Goal: Navigation & Orientation: Understand site structure

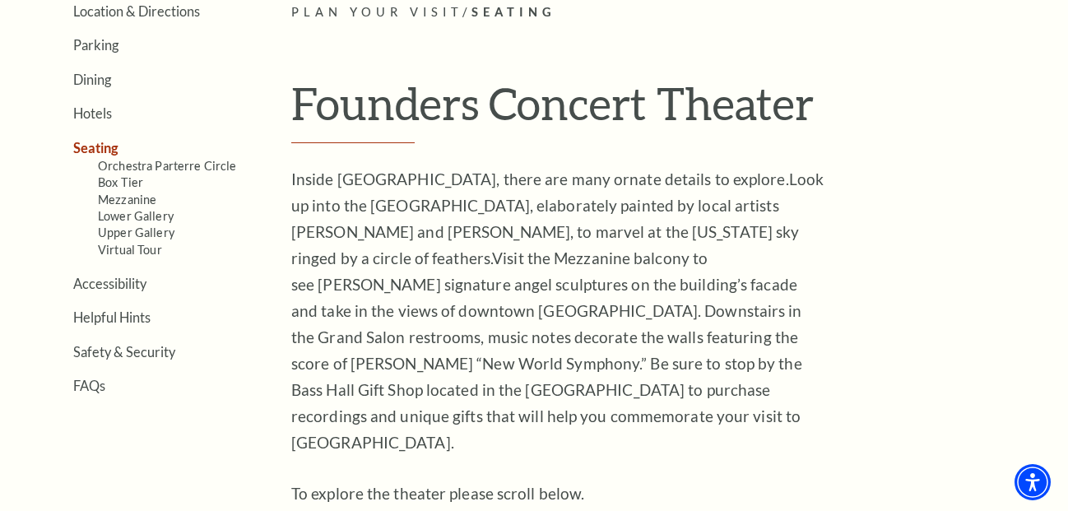
scroll to position [425, 0]
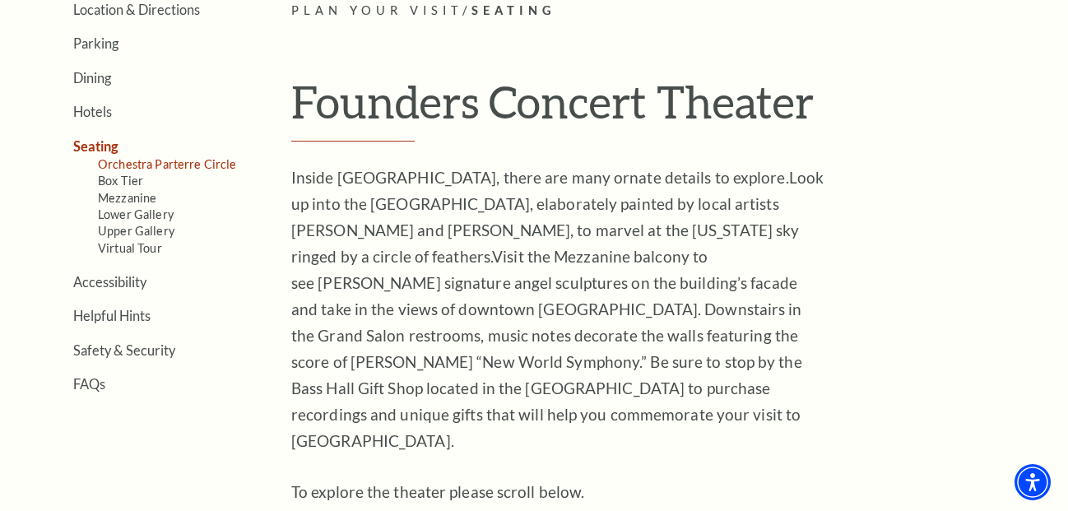
click at [194, 162] on link "Orchestra Parterre Circle" at bounding box center [167, 164] width 139 height 14
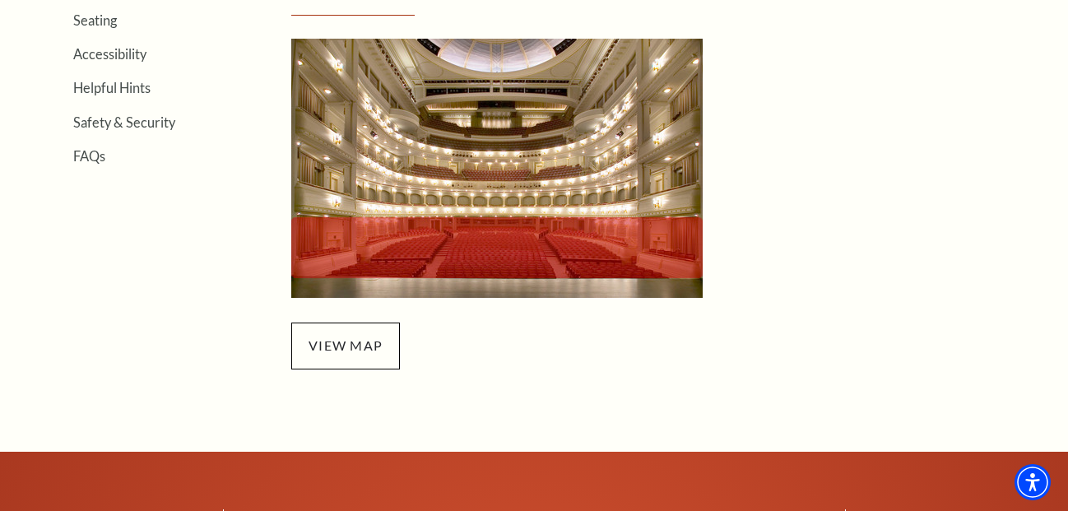
scroll to position [553, 0]
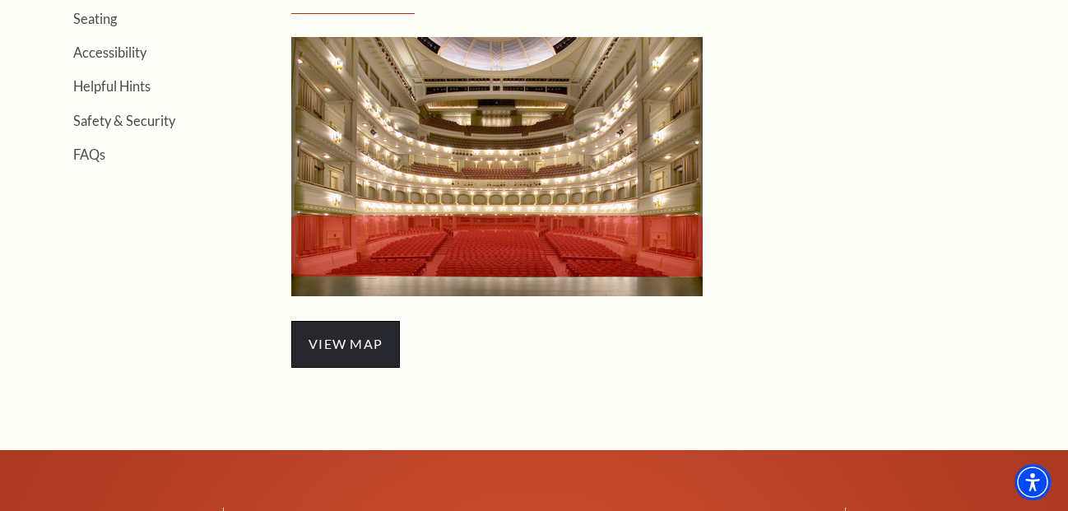
click at [346, 337] on span "view map" at bounding box center [345, 344] width 109 height 46
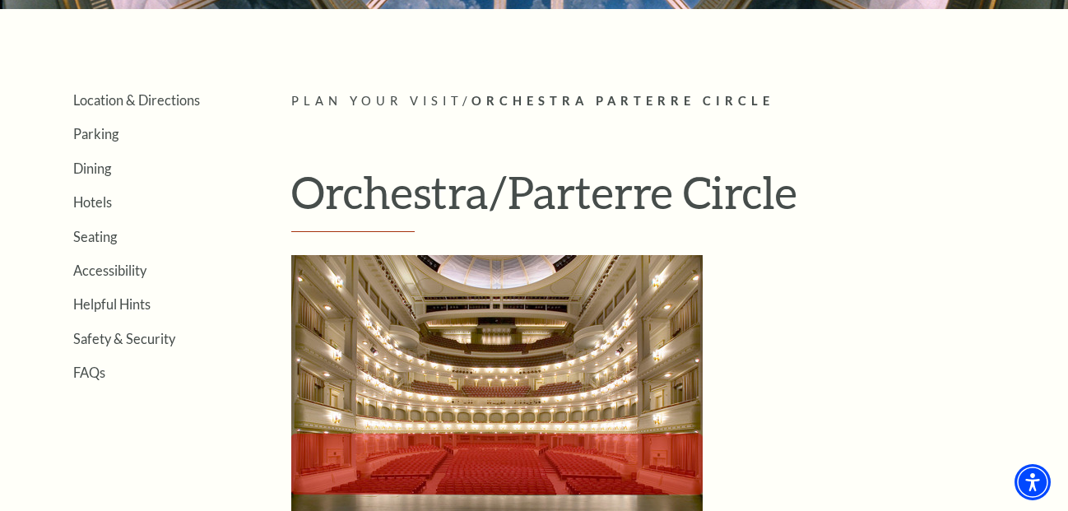
scroll to position [325, 0]
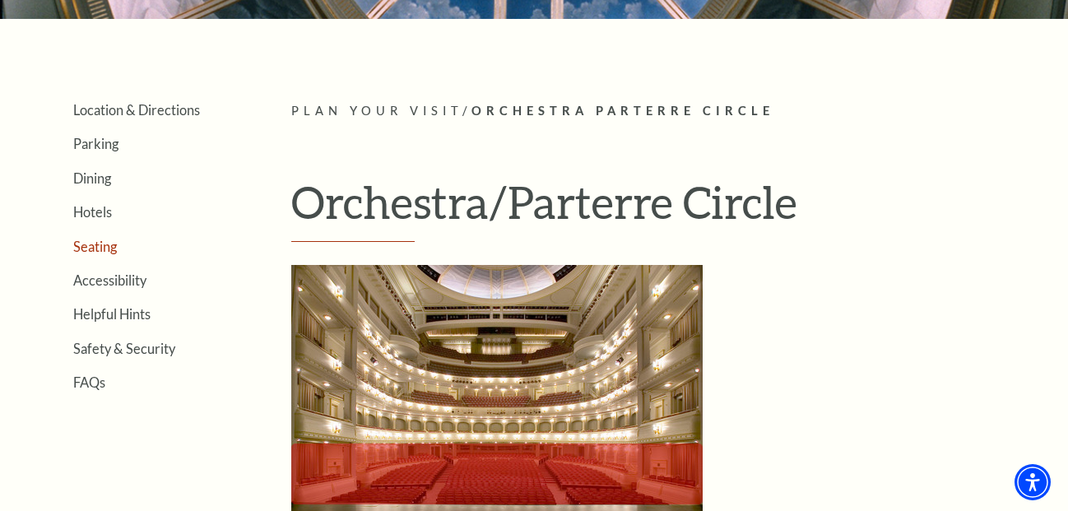
click at [100, 245] on link "Seating" at bounding box center [95, 247] width 44 height 16
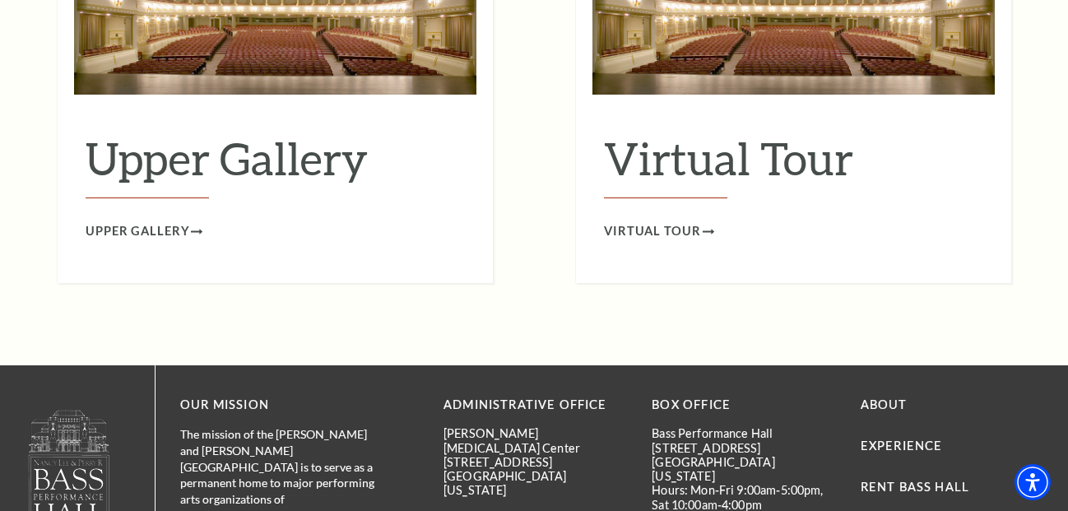
scroll to position [2841, 0]
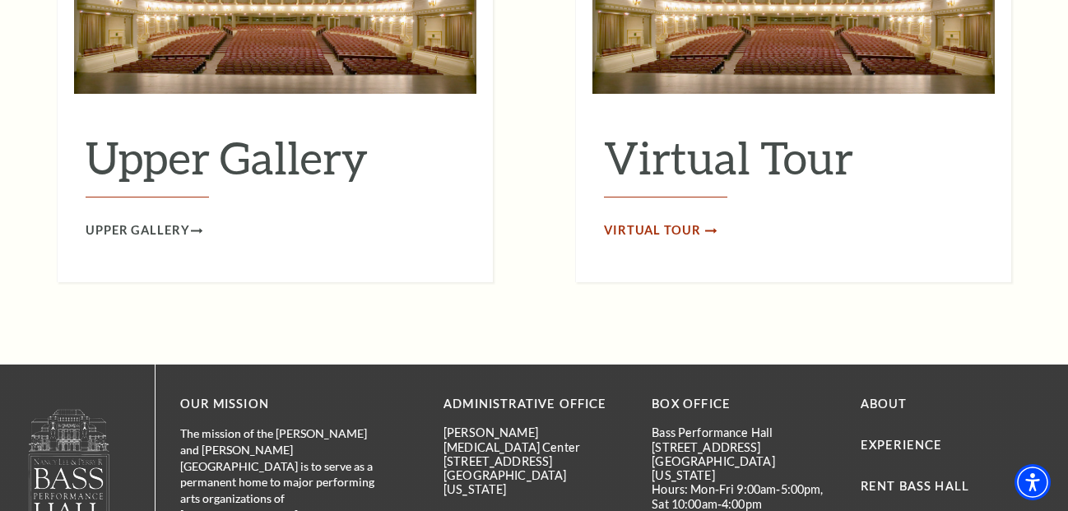
click at [645, 221] on span "Virtual Tour" at bounding box center [652, 231] width 97 height 21
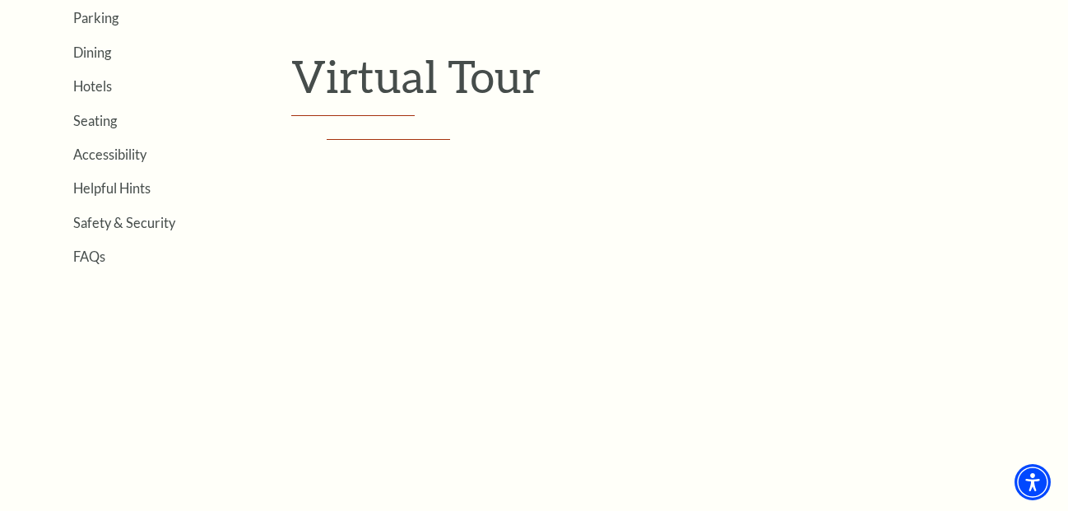
scroll to position [448, 0]
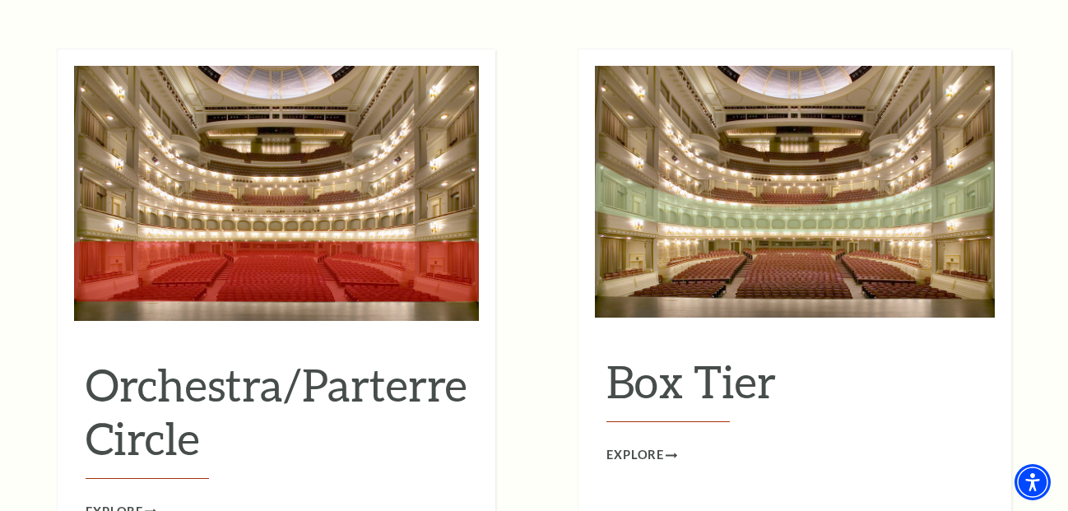
scroll to position [1482, 0]
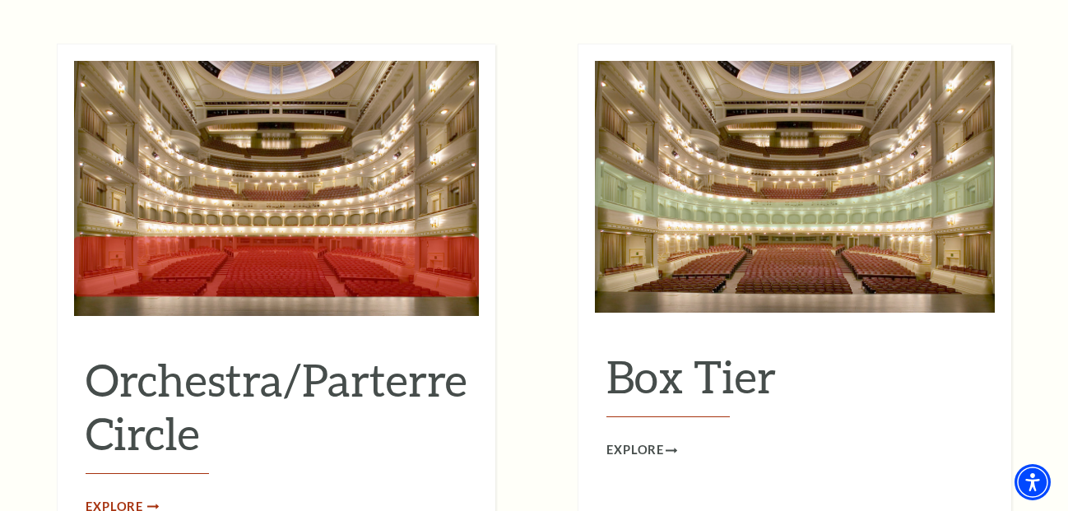
click at [131, 497] on span "Explore" at bounding box center [115, 507] width 58 height 21
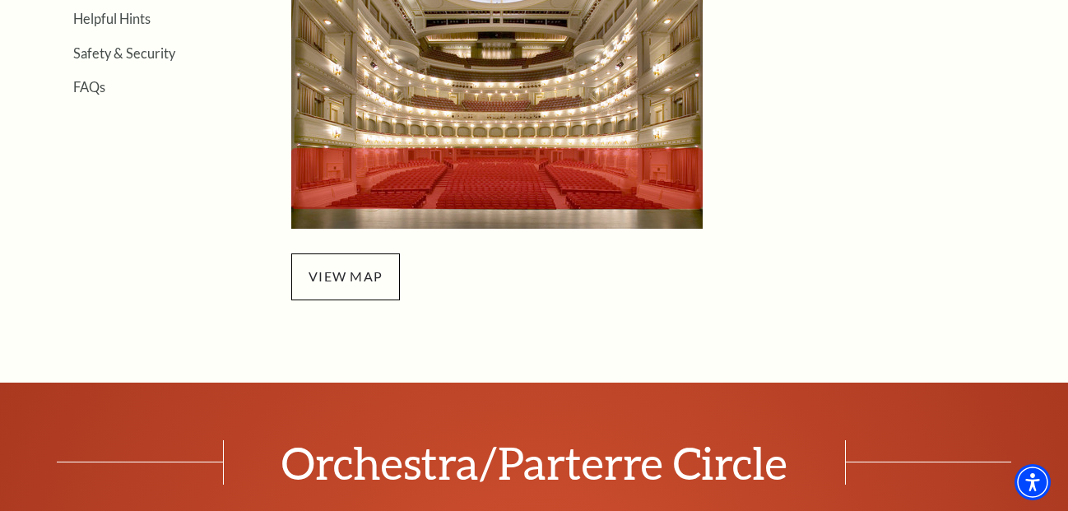
scroll to position [634, 0]
